Goal: Task Accomplishment & Management: Manage account settings

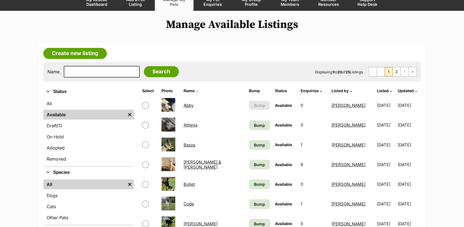
scroll to position [53, 0]
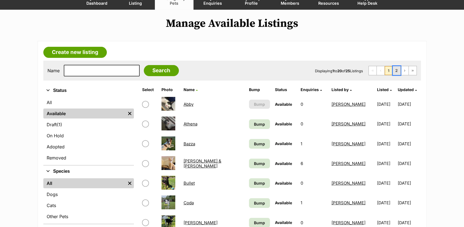
click at [396, 73] on link "2" at bounding box center [397, 70] width 8 height 9
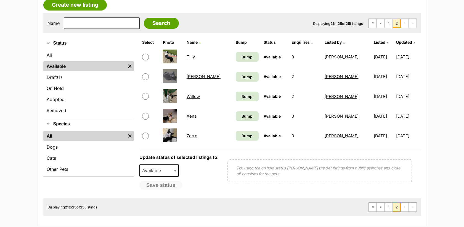
scroll to position [102, 0]
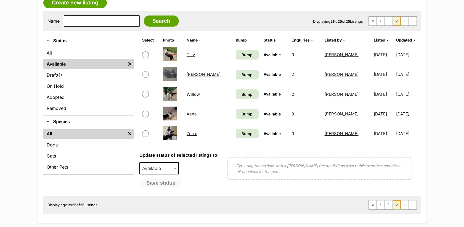
click at [191, 74] on link "Wesley" at bounding box center [204, 74] width 34 height 5
click at [194, 134] on link "Zorro" at bounding box center [192, 133] width 11 height 5
click at [392, 19] on link "1" at bounding box center [389, 21] width 8 height 9
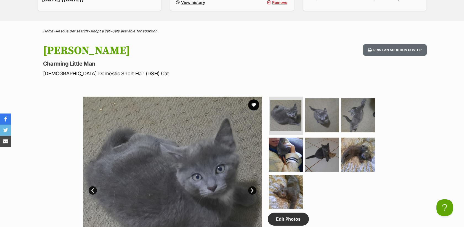
scroll to position [110, 0]
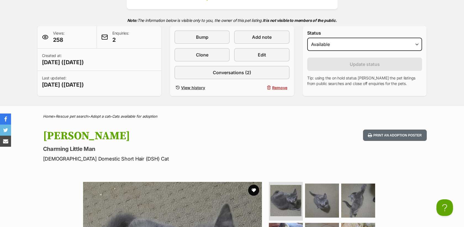
click at [456, 43] on div "Second Chance Companions A member of PetRescue since 2024 🎉 TOTAL PETS LISTED 2…" at bounding box center [232, 29] width 464 height 153
drag, startPoint x: 456, startPoint y: 43, endPoint x: 456, endPoint y: 36, distance: 6.9
click at [456, 36] on div "Second Chance Companions A member of PetRescue since 2024 🎉 TOTAL PETS LISTED 2…" at bounding box center [232, 29] width 464 height 153
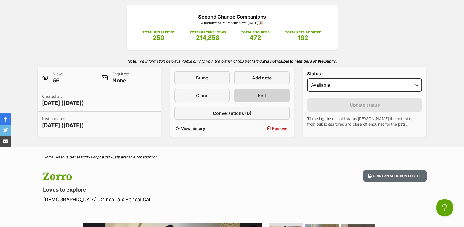
click at [278, 98] on link "Edit" at bounding box center [261, 95] width 55 height 13
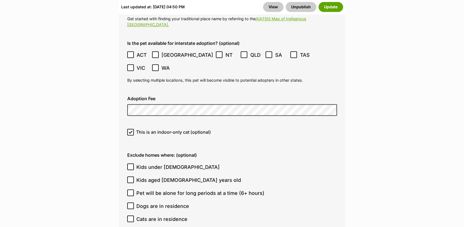
scroll to position [1537, 0]
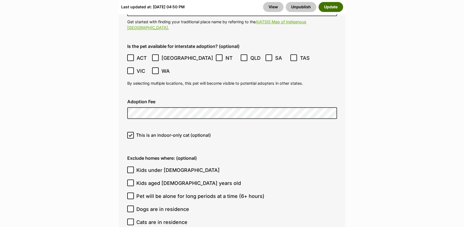
click at [338, 7] on button "Update" at bounding box center [331, 7] width 25 height 10
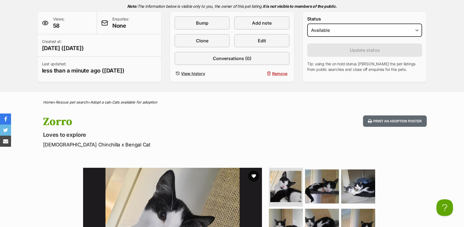
scroll to position [122, 0]
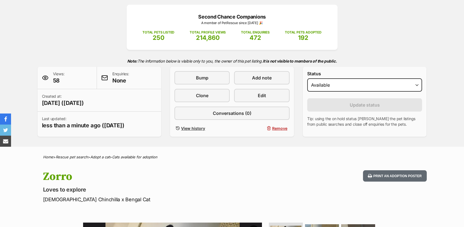
scroll to position [69, 0]
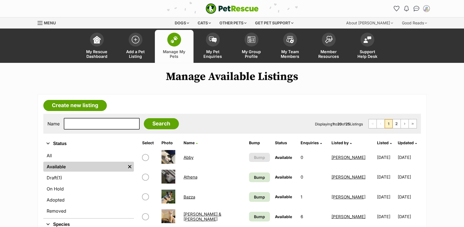
click at [464, 23] on div "Dogs Find a dog on PetRescue View all dogs Browse all of the doggos looking for…" at bounding box center [232, 22] width 464 height 11
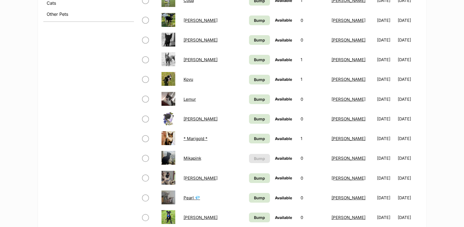
scroll to position [252, 0]
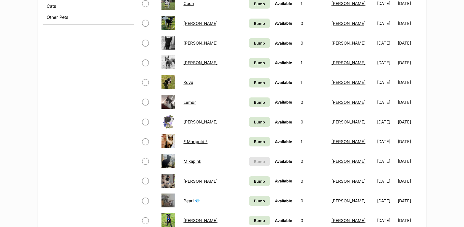
click at [192, 103] on link "Lemur" at bounding box center [190, 101] width 12 height 5
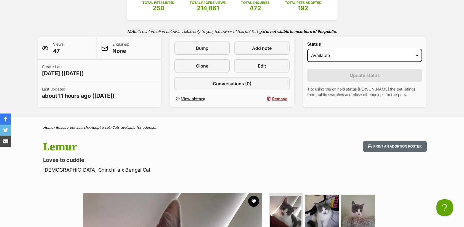
scroll to position [85, 0]
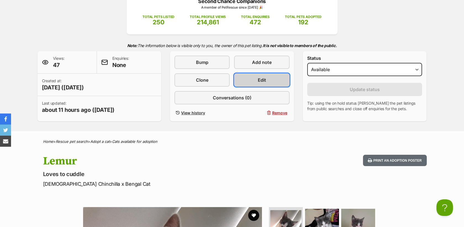
click at [252, 78] on link "Edit" at bounding box center [261, 79] width 55 height 13
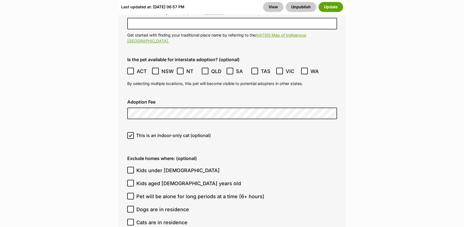
scroll to position [1484, 0]
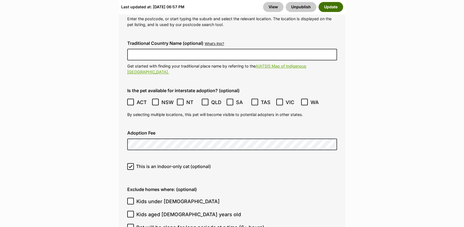
click at [330, 7] on button "Update" at bounding box center [331, 7] width 25 height 10
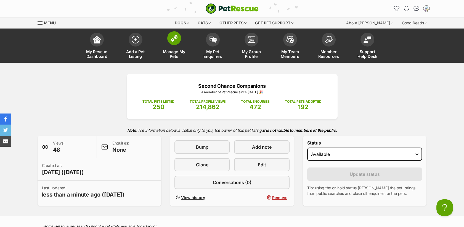
click at [182, 54] on span "Manage My Pets" at bounding box center [174, 53] width 25 height 9
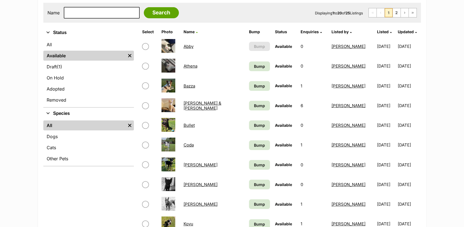
click at [186, 67] on link "Athena" at bounding box center [191, 65] width 14 height 5
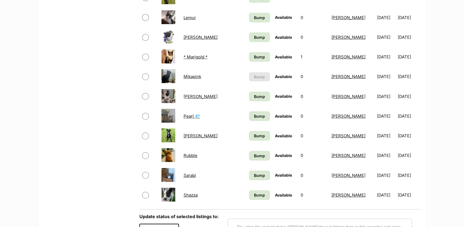
scroll to position [338, 0]
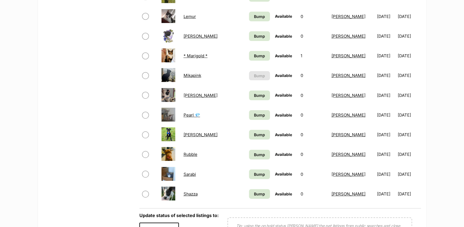
click at [191, 177] on link "Sarabi" at bounding box center [190, 173] width 12 height 5
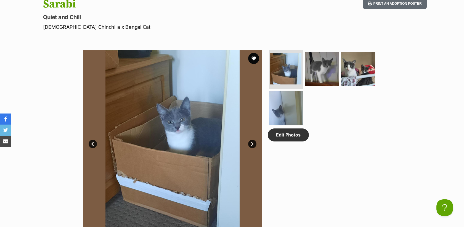
scroll to position [149, 0]
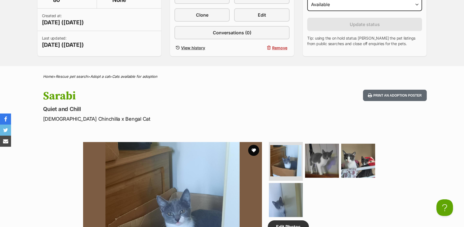
click at [260, 12] on span "Edit" at bounding box center [262, 15] width 8 height 7
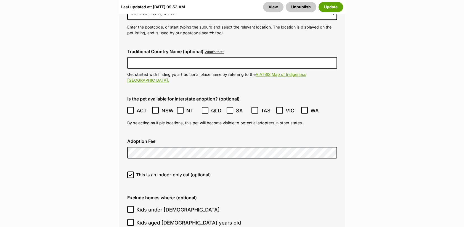
scroll to position [1481, 0]
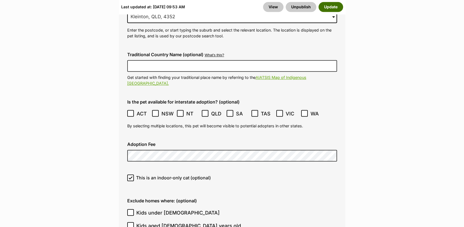
click at [329, 7] on button "Update" at bounding box center [331, 7] width 25 height 10
